Goal: Information Seeking & Learning: Learn about a topic

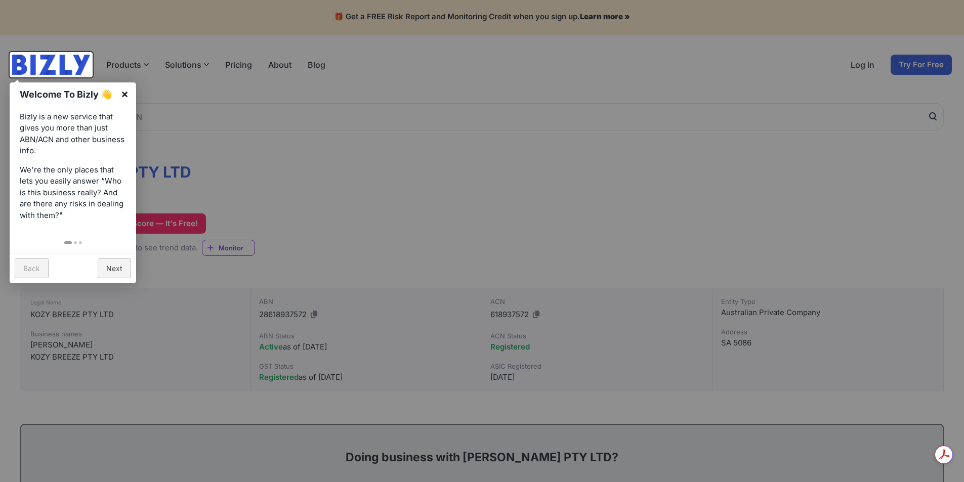
click at [128, 95] on link "×" at bounding box center [124, 93] width 23 height 23
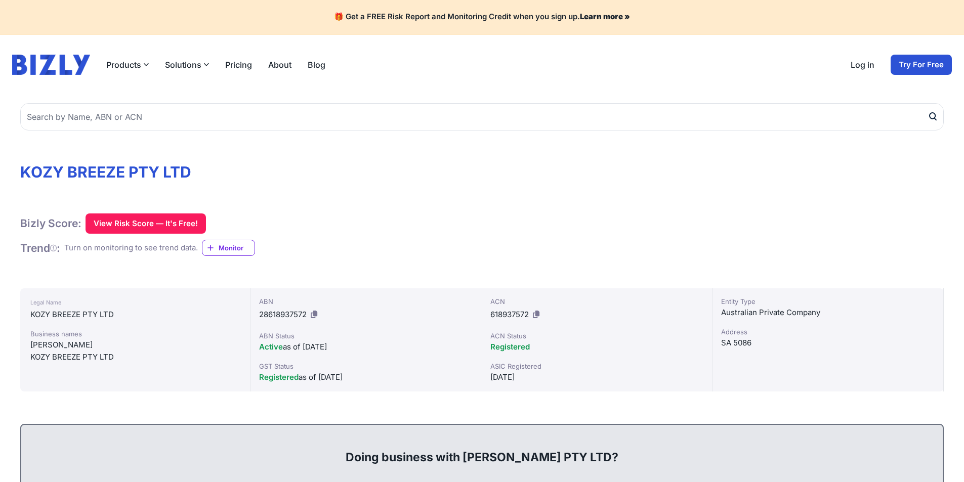
click at [277, 68] on link "About" at bounding box center [279, 65] width 23 height 12
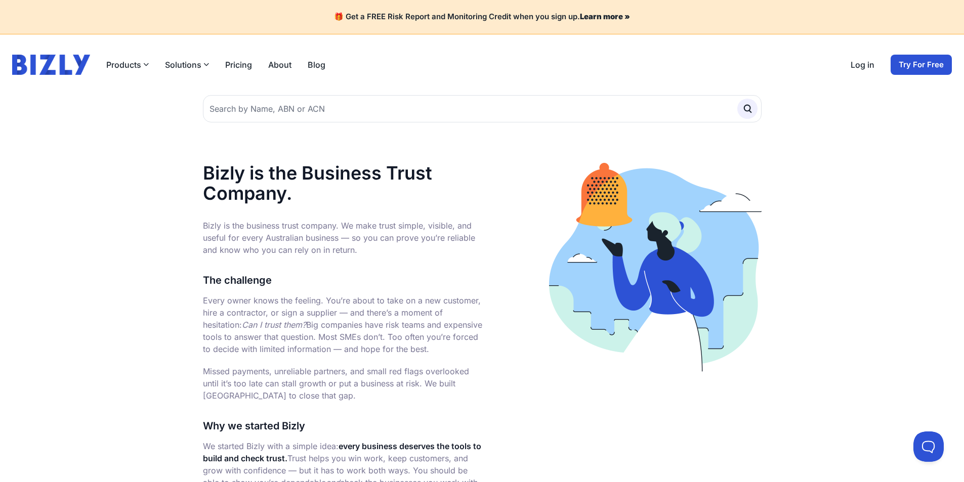
scroll to position [152, 0]
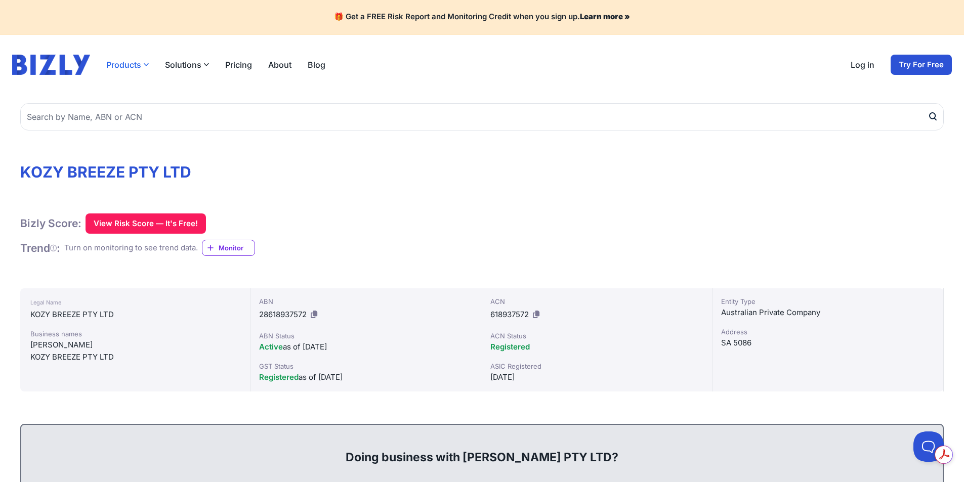
click at [143, 66] on icon "button" at bounding box center [146, 65] width 6 height 6
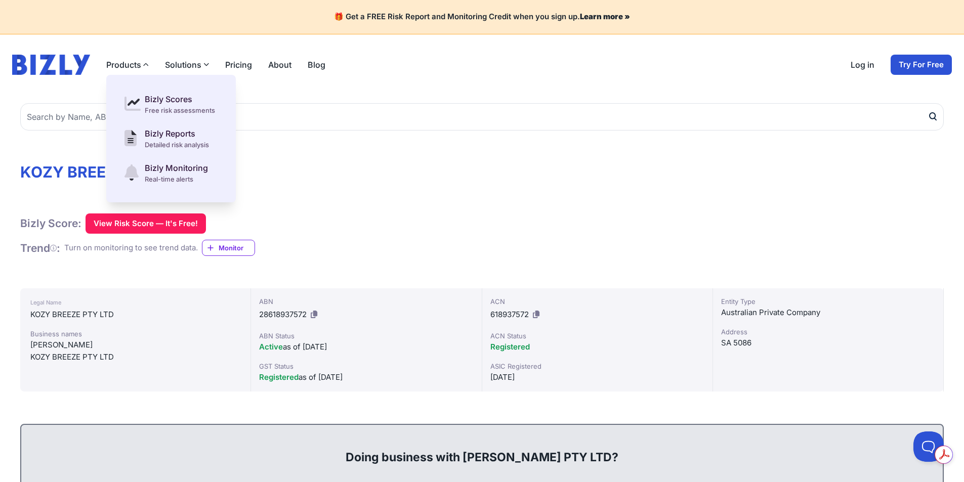
click at [277, 60] on link "About" at bounding box center [279, 65] width 23 height 12
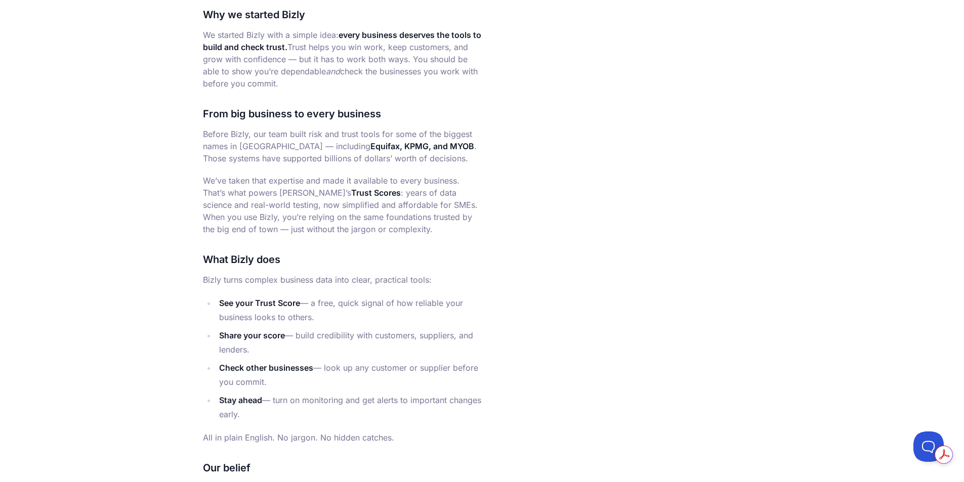
scroll to position [455, 0]
